Goal: Task Accomplishment & Management: Use online tool/utility

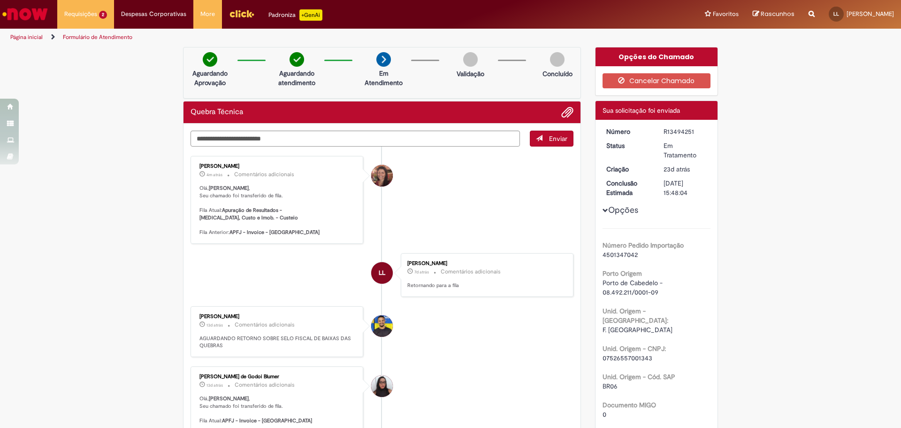
click at [673, 130] on div "R13494251" at bounding box center [686, 131] width 44 height 9
copy div "R13494251"
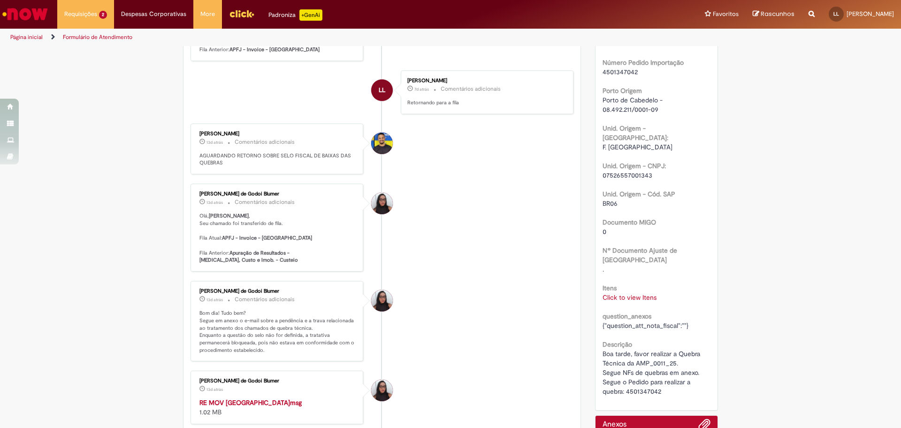
scroll to position [188, 0]
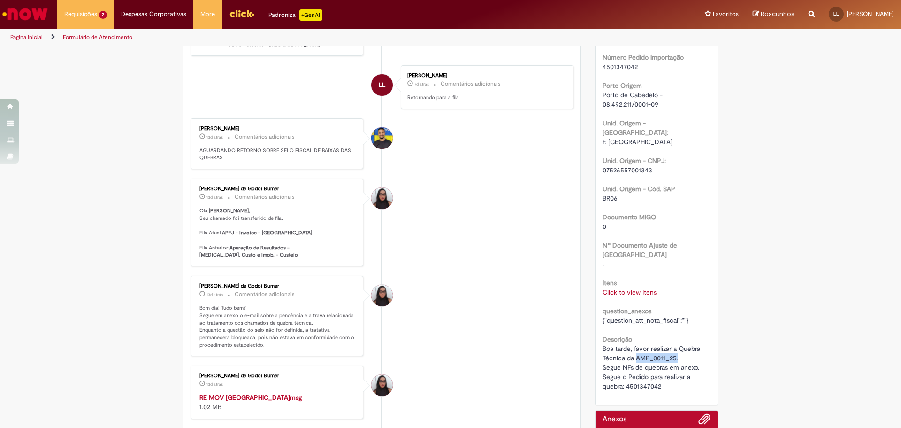
drag, startPoint x: 633, startPoint y: 338, endPoint x: 674, endPoint y: 339, distance: 40.9
click at [674, 344] on span "Boa tarde, favor realizar a Quebra Técnica da AMP_0011_25. Segue NFs de quebras…" at bounding box center [653, 367] width 100 height 46
copy span "AMP_0011_25."
click at [630, 288] on link "Click to view Itens" at bounding box center [630, 292] width 54 height 8
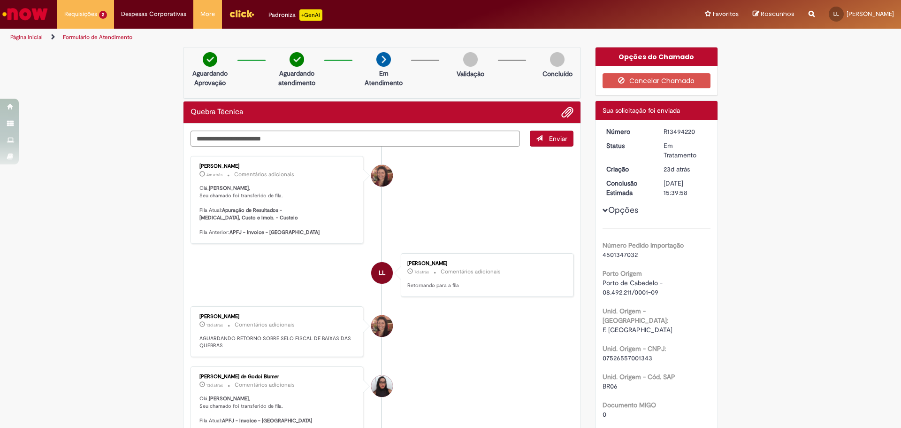
click at [675, 127] on div "R13494220" at bounding box center [686, 131] width 44 height 9
copy div "R13494220"
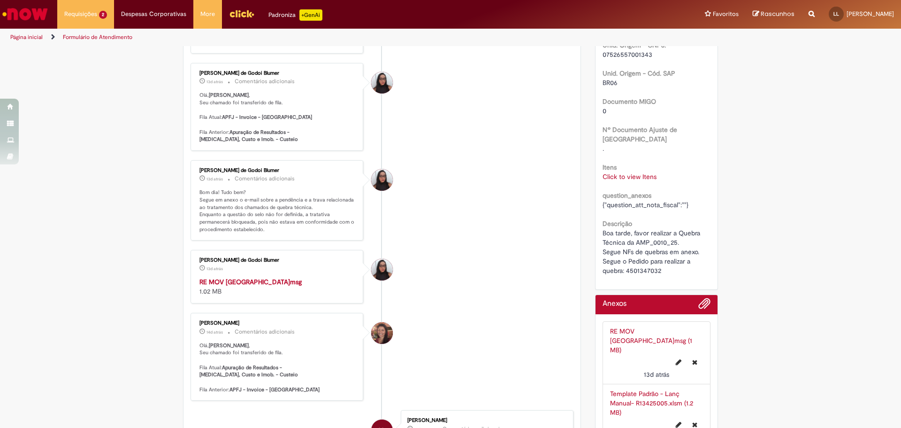
scroll to position [329, 0]
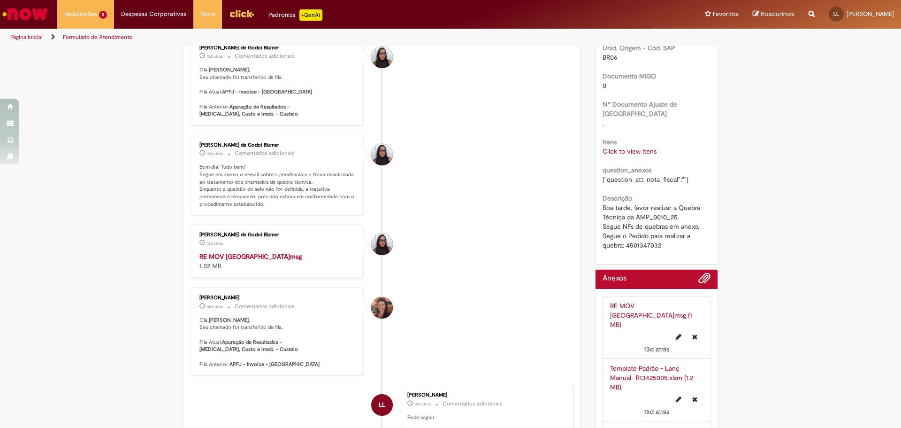
click at [641, 225] on span "Boa tarde, favor realizar a Quebra Técnica da AMP_0010_25. Segue NFs de quebras…" at bounding box center [653, 226] width 100 height 46
click at [637, 225] on span "Boa tarde, favor realizar a Quebra Técnica da AMP_0010_25. Segue NFs de quebras…" at bounding box center [653, 226] width 100 height 46
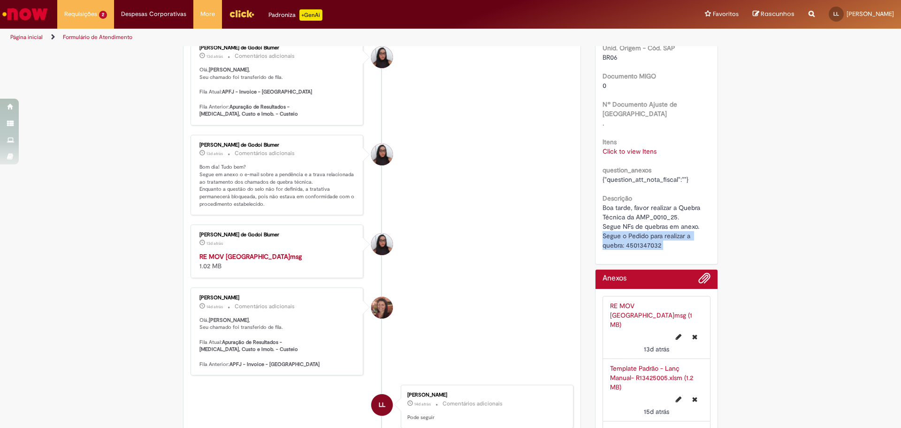
click at [637, 225] on span "Boa tarde, favor realizar a Quebra Técnica da AMP_0010_25. Segue NFs de quebras…" at bounding box center [653, 226] width 100 height 46
click at [638, 226] on span "Boa tarde, favor realizar a Quebra Técnica da AMP_0010_25. Segue NFs de quebras…" at bounding box center [653, 226] width 100 height 46
click at [642, 226] on span "Boa tarde, favor realizar a Quebra Técnica da AMP_0010_25. Segue NFs de quebras…" at bounding box center [653, 226] width 100 height 46
copy span "4501347032"
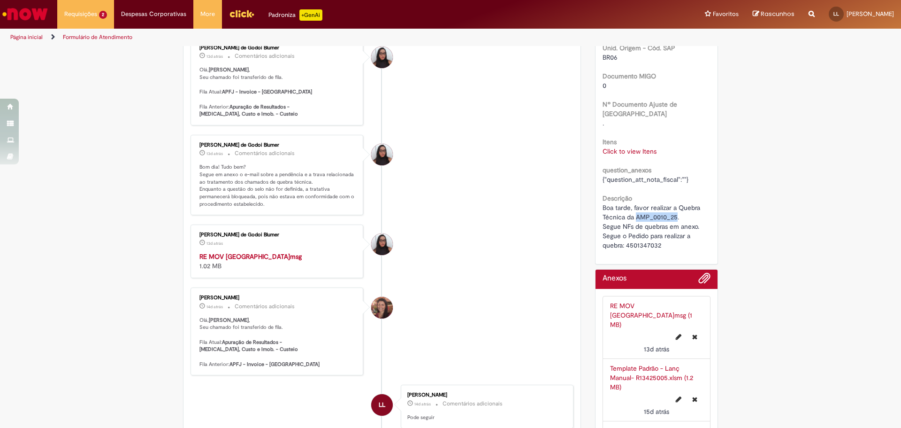
drag, startPoint x: 633, startPoint y: 198, endPoint x: 674, endPoint y: 199, distance: 41.3
click at [674, 203] on span "Boa tarde, favor realizar a Quebra Técnica da AMP_0010_25. Segue NFs de quebras…" at bounding box center [653, 226] width 100 height 46
copy span "AMP_0010_25"
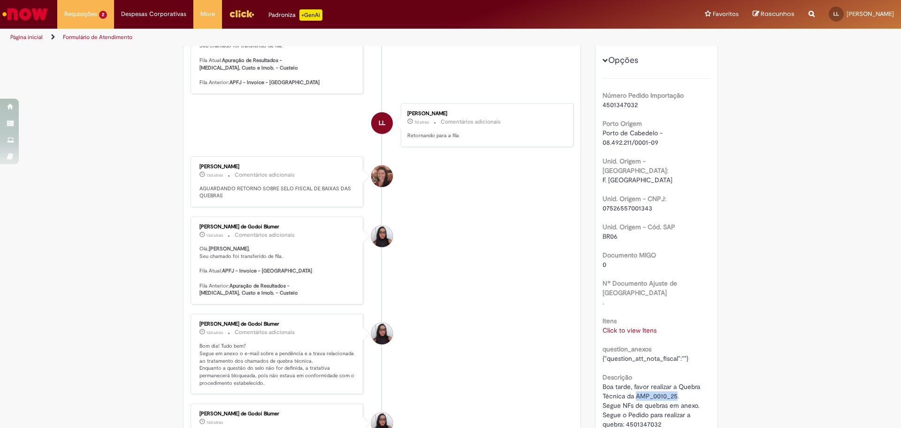
scroll to position [188, 0]
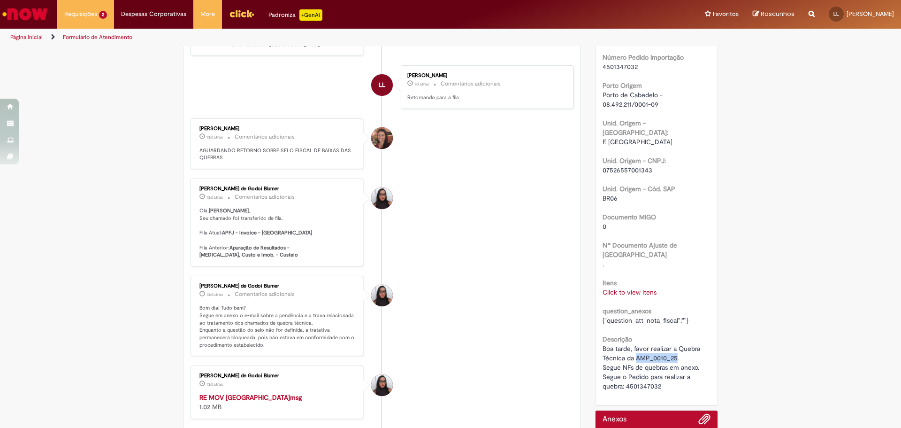
click at [639, 288] on link "Click to view Itens" at bounding box center [630, 292] width 54 height 8
